Goal: Task Accomplishment & Management: Manage account settings

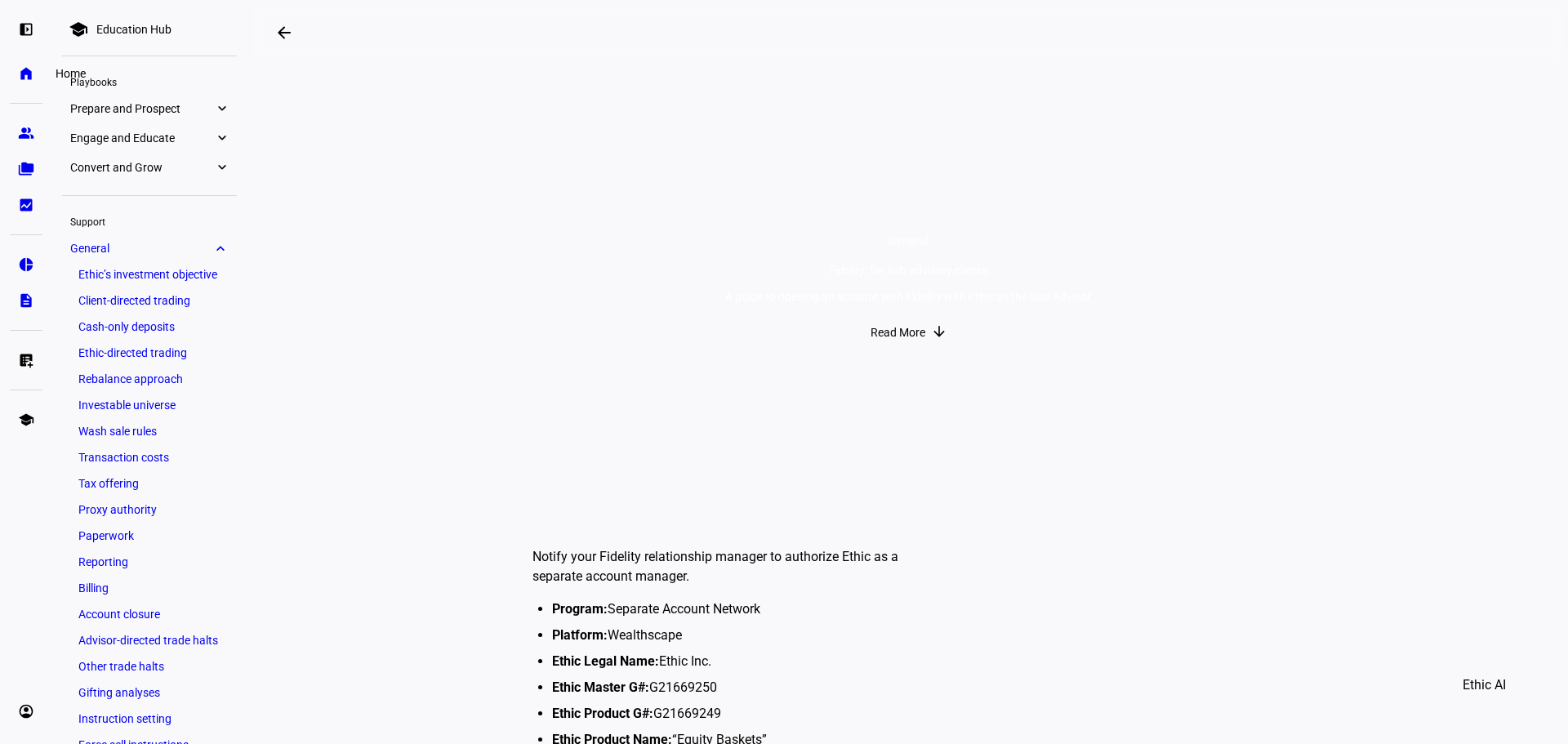
click at [21, 62] on link "home Home" at bounding box center [26, 74] width 33 height 33
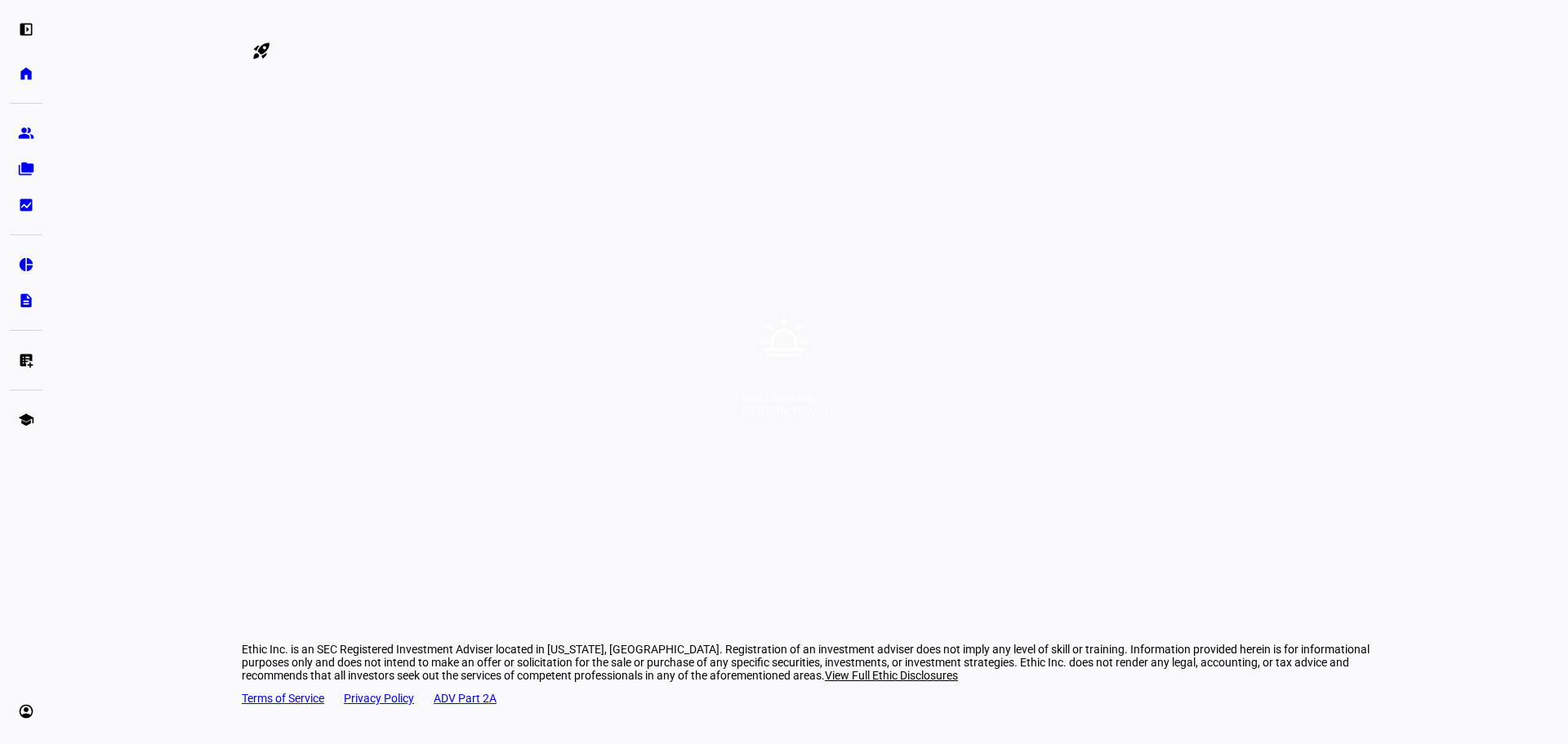
click at [782, 387] on div "Good morning, [PERSON_NAME]" at bounding box center [784, 372] width 1568 height 744
drag, startPoint x: 770, startPoint y: 22, endPoint x: 865, endPoint y: 39, distance: 96.5
click at [81, 22] on div at bounding box center [40, 29] width 81 height 18
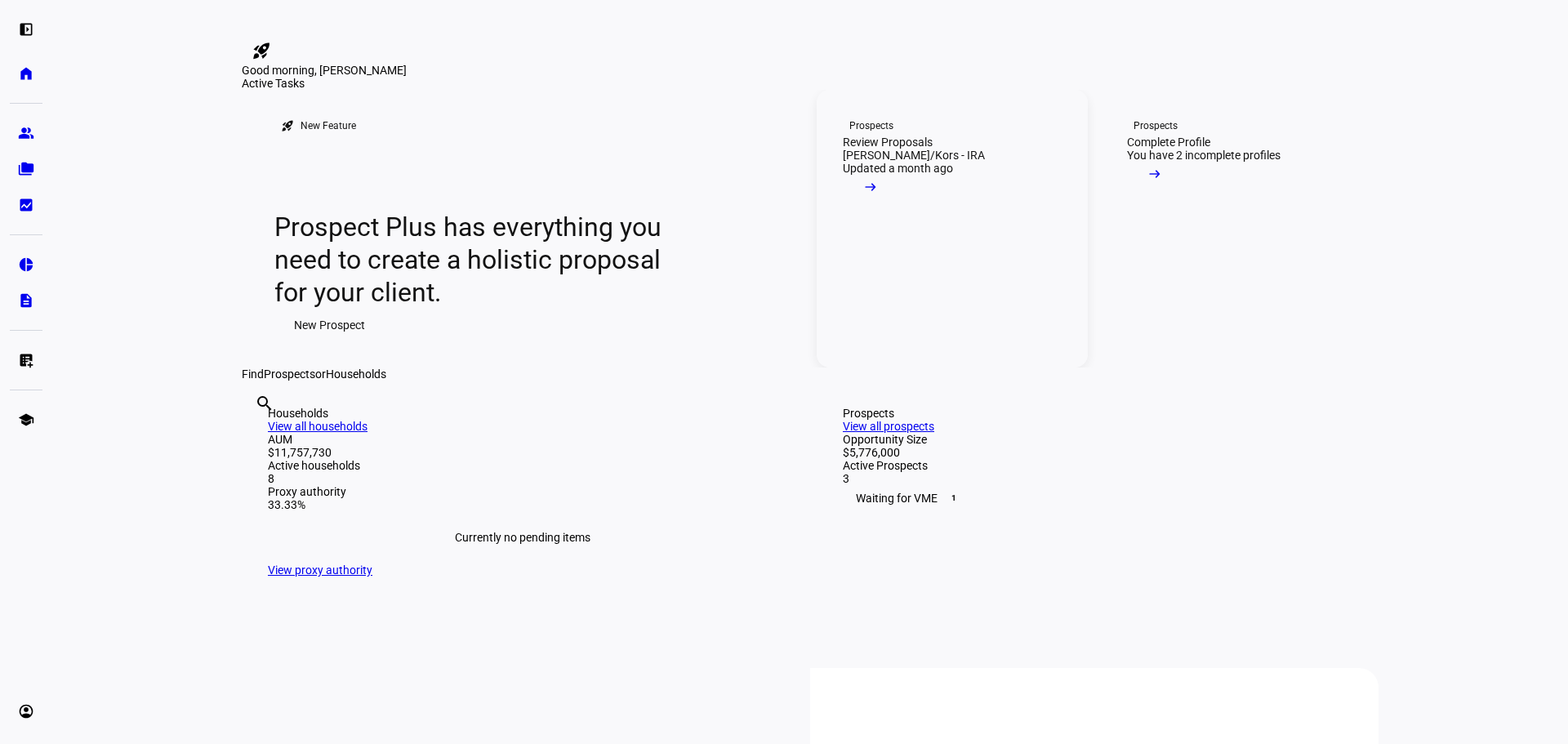
click at [899, 207] on span at bounding box center [871, 192] width 56 height 33
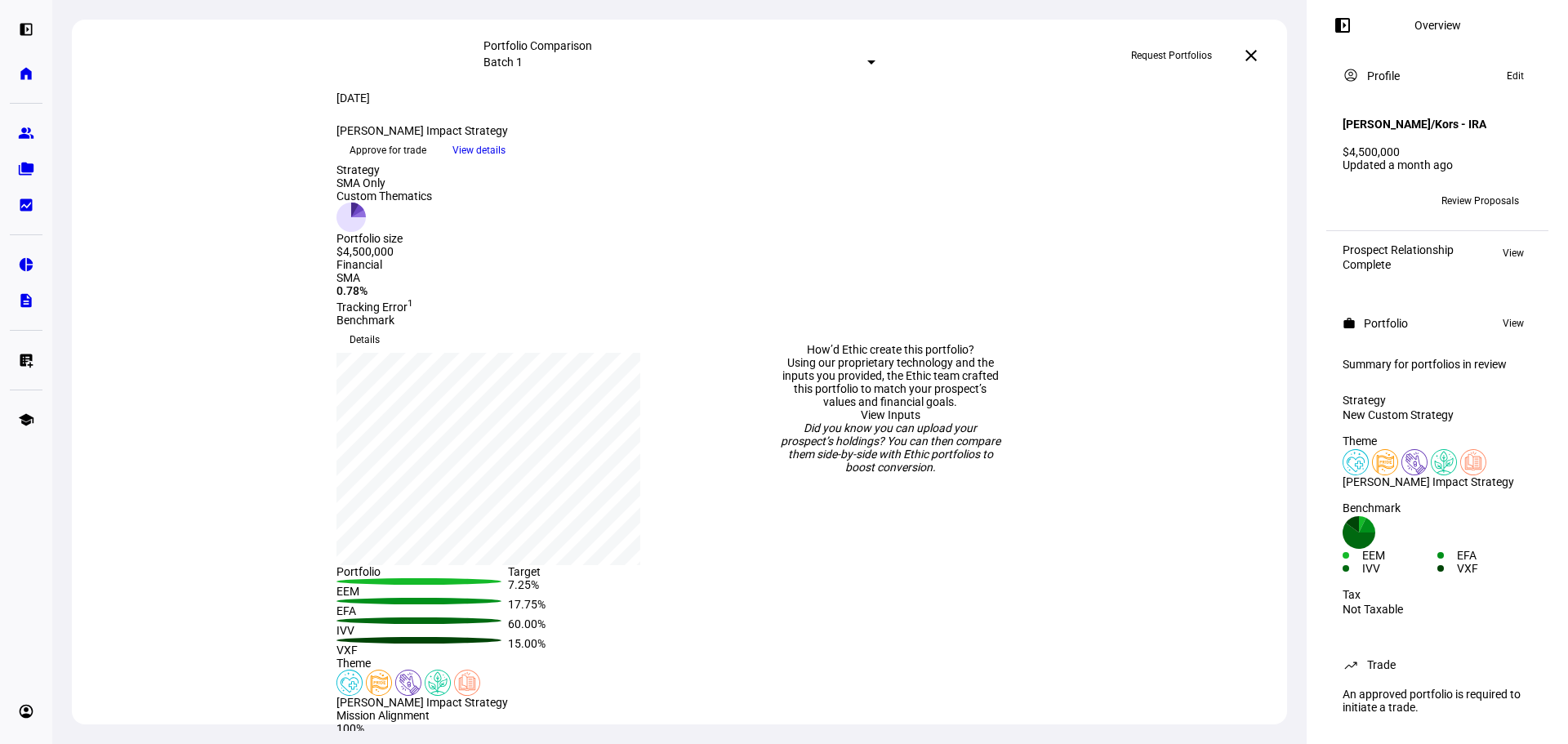
click at [1461, 188] on span "Review Proposals" at bounding box center [1480, 201] width 77 height 26
click at [1450, 193] on span "Review Proposals" at bounding box center [1480, 201] width 77 height 26
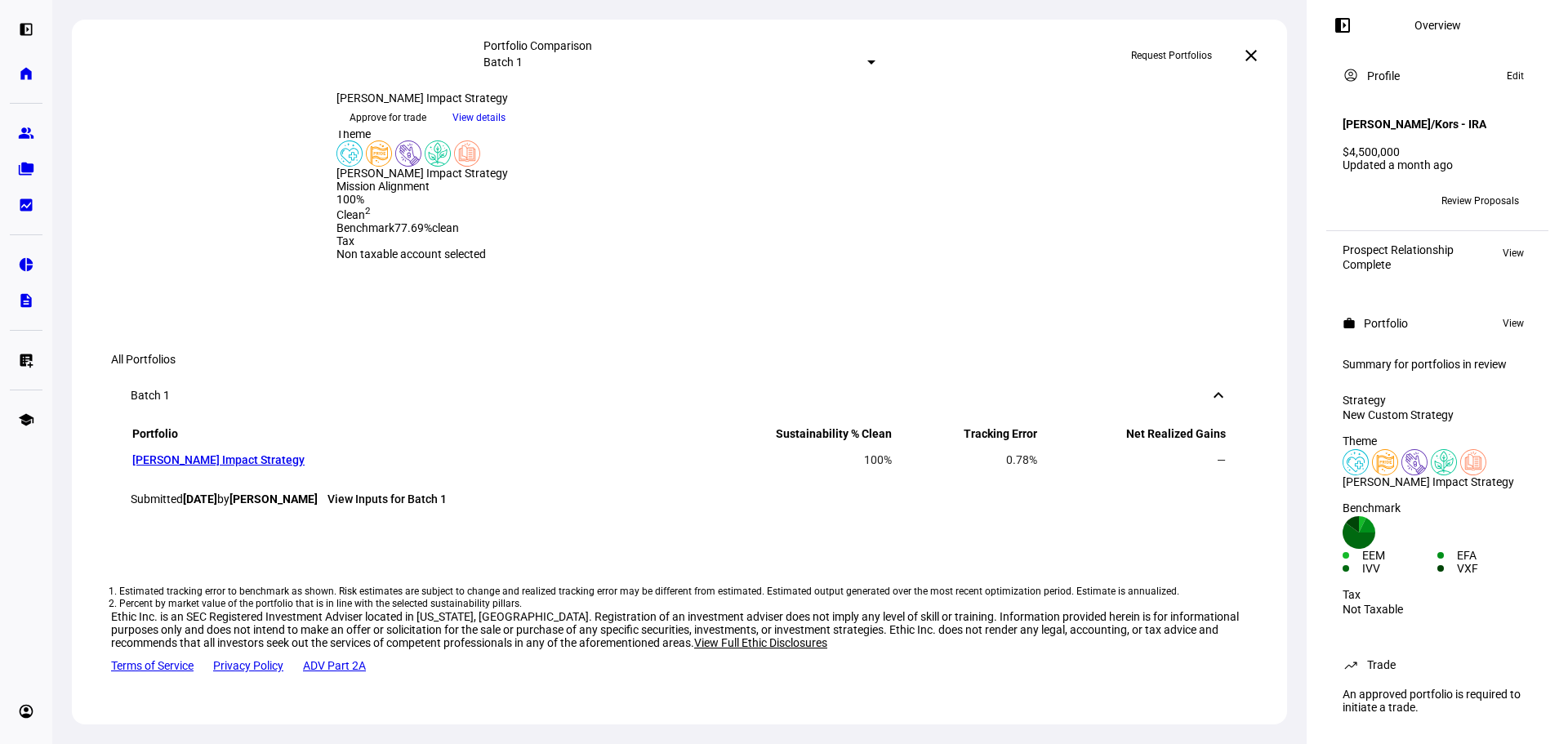
scroll to position [1140, 0]
click at [257, 453] on link "James Williamson Impact Strategy" at bounding box center [219, 460] width 173 height 13
